Goal: Navigation & Orientation: Understand site structure

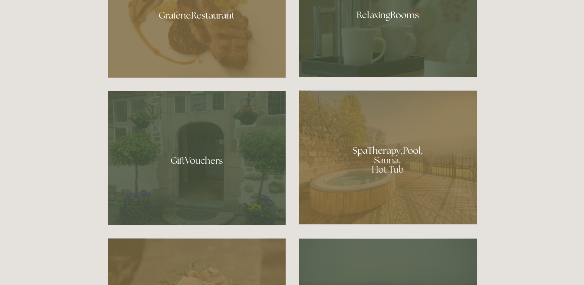
scroll to position [279, 0]
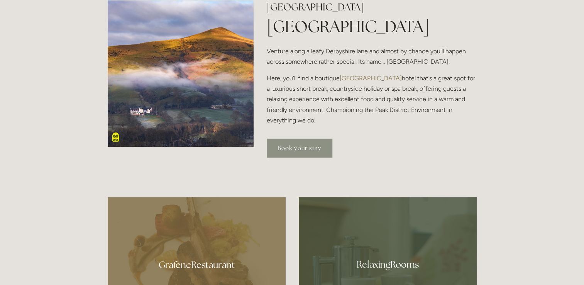
click at [288, 144] on link "Book your stay" at bounding box center [300, 148] width 66 height 19
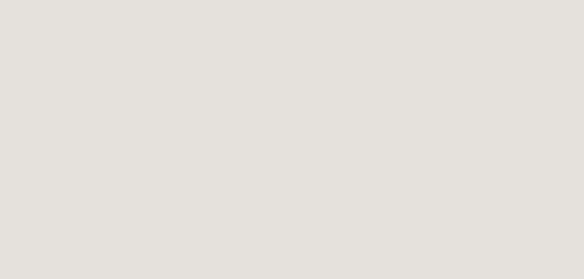
scroll to position [716, 0]
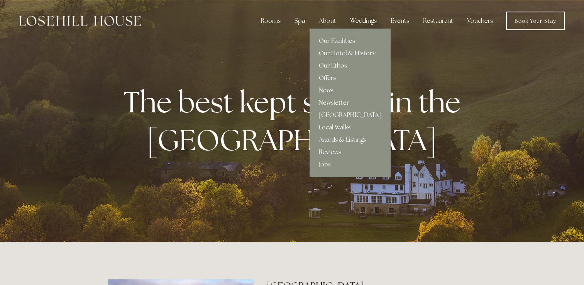
click at [329, 128] on link "Local Walks" at bounding box center [350, 127] width 81 height 12
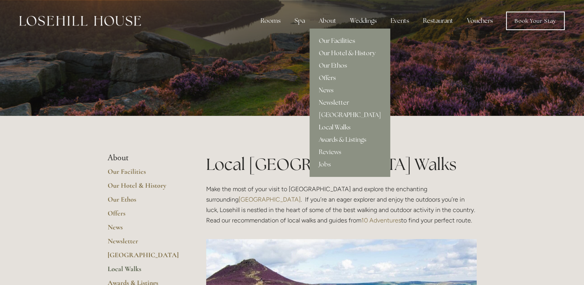
click at [331, 50] on link "Our Hotel & History" at bounding box center [350, 53] width 81 height 12
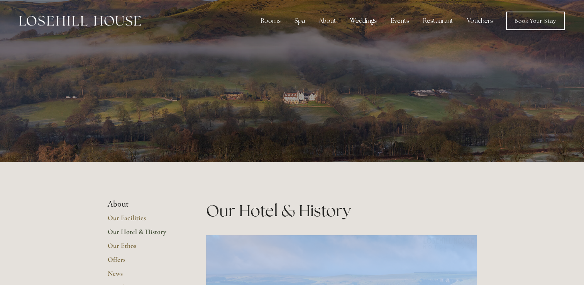
drag, startPoint x: 478, startPoint y: 209, endPoint x: 517, endPoint y: 216, distance: 39.6
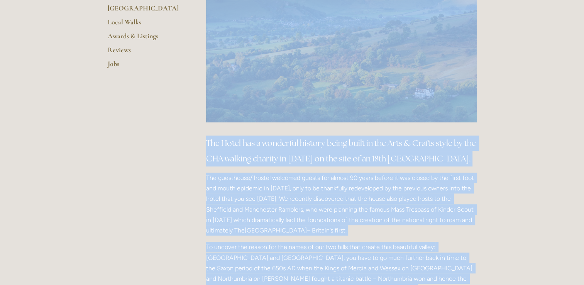
scroll to position [319, 0]
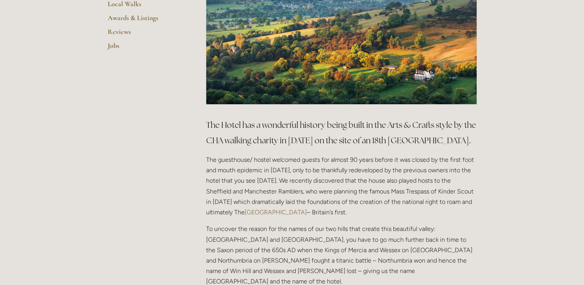
scroll to position [62, 0]
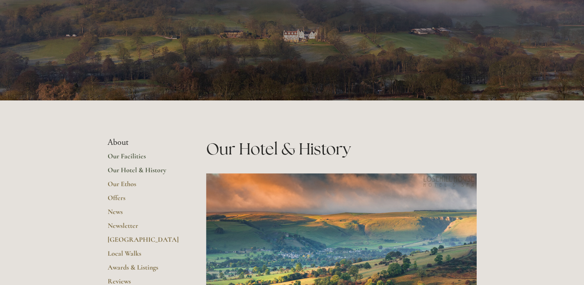
click at [125, 155] on link "Our Facilities" at bounding box center [145, 159] width 74 height 14
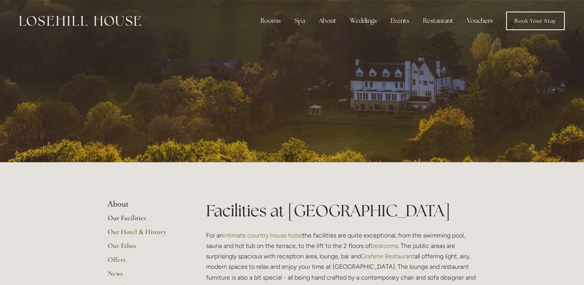
click at [117, 204] on li "About" at bounding box center [145, 204] width 74 height 10
click at [117, 207] on li "About" at bounding box center [145, 204] width 74 height 10
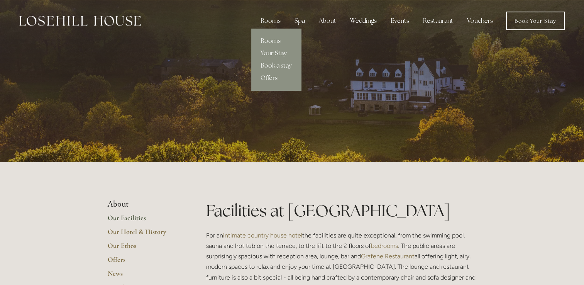
click at [269, 53] on link "Your Stay" at bounding box center [276, 53] width 50 height 12
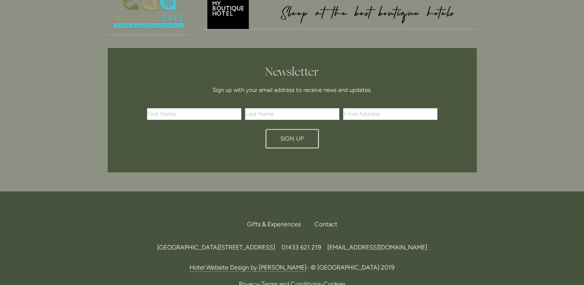
scroll to position [844, 0]
